Goal: Task Accomplishment & Management: Manage account settings

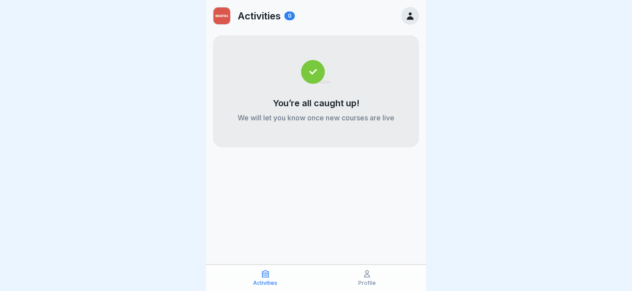
click at [364, 277] on icon at bounding box center [367, 273] width 9 height 9
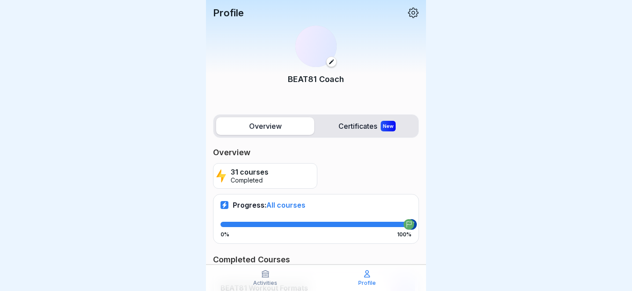
click at [367, 280] on p "Profile" at bounding box center [367, 283] width 18 height 6
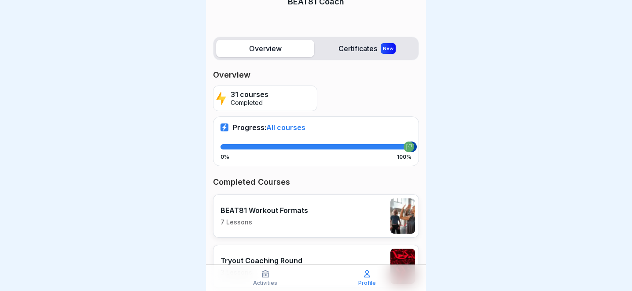
scroll to position [66, 0]
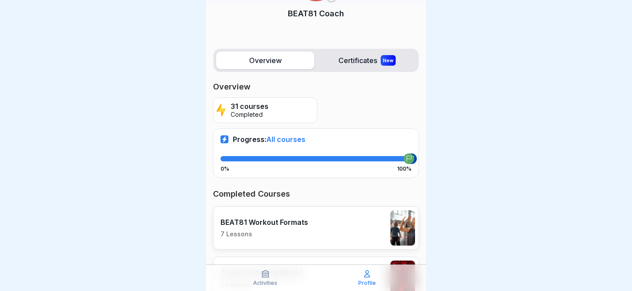
click at [241, 107] on p "31 courses" at bounding box center [250, 106] width 38 height 8
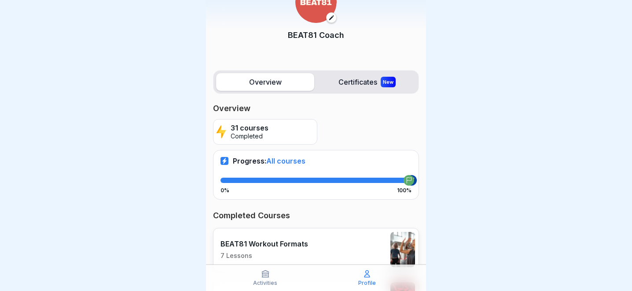
click at [336, 85] on label "Certificates New" at bounding box center [367, 82] width 98 height 18
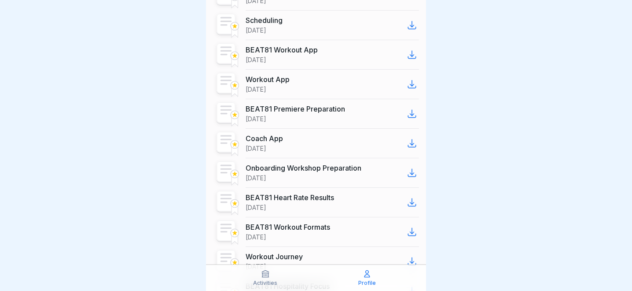
scroll to position [827, 0]
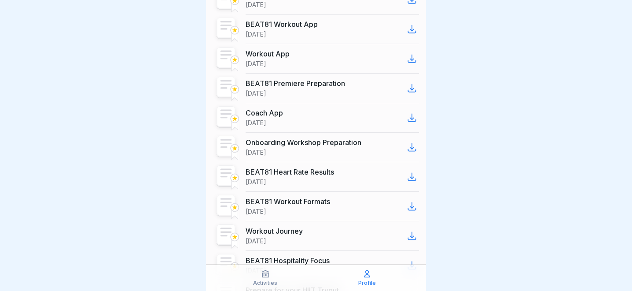
click at [252, 176] on p "BEAT81 Heart Rate Results" at bounding box center [290, 171] width 88 height 9
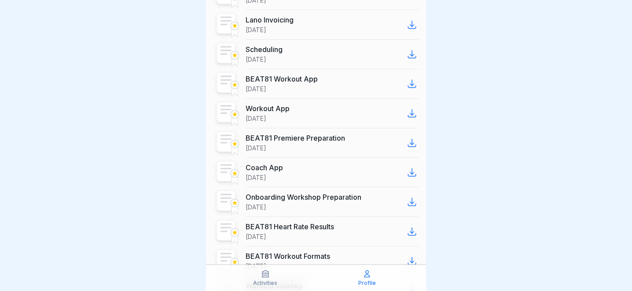
scroll to position [770, 0]
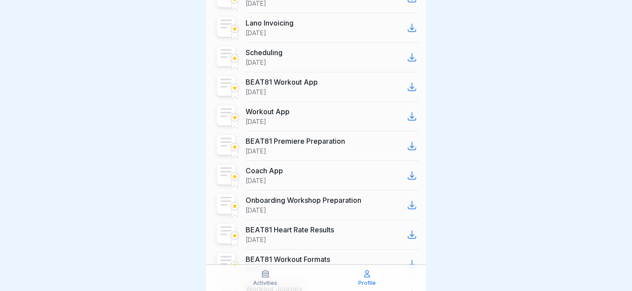
click at [416, 33] on icon at bounding box center [412, 27] width 11 height 11
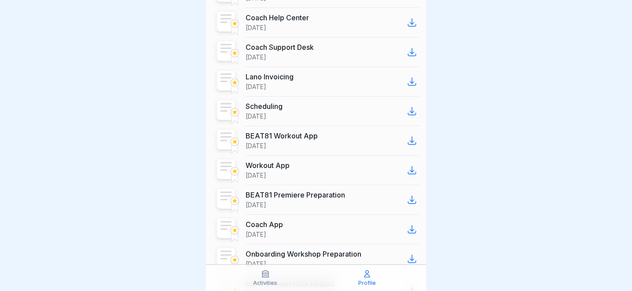
scroll to position [711, 0]
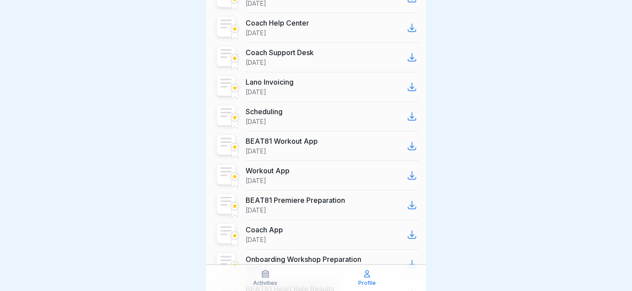
click at [413, 122] on icon at bounding box center [412, 116] width 11 height 11
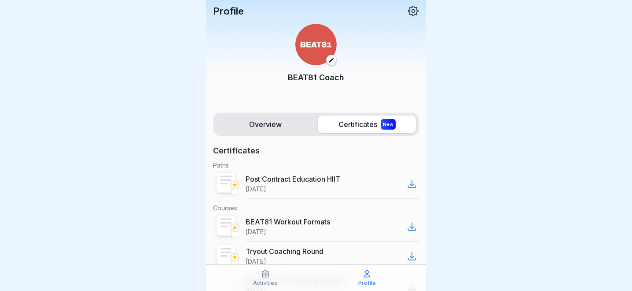
scroll to position [0, 0]
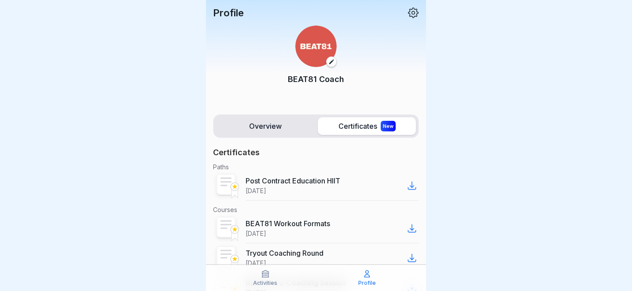
click at [273, 122] on label "Overview" at bounding box center [265, 126] width 98 height 18
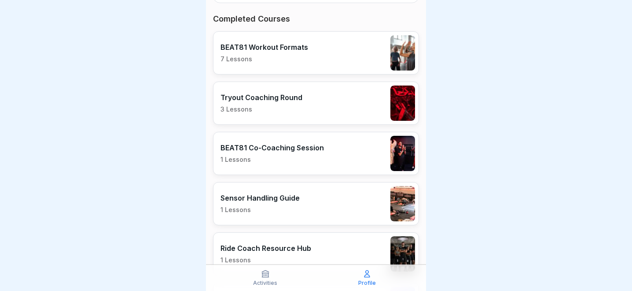
scroll to position [264, 0]
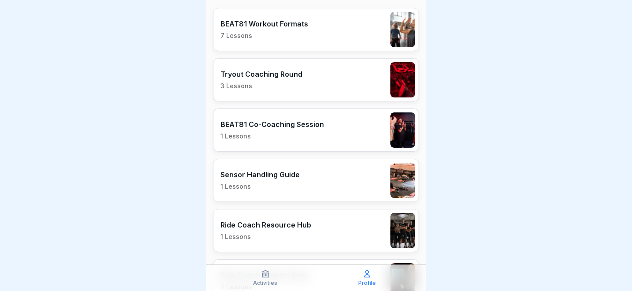
click at [442, 20] on div at bounding box center [316, 145] width 632 height 291
